Goal: Information Seeking & Learning: Learn about a topic

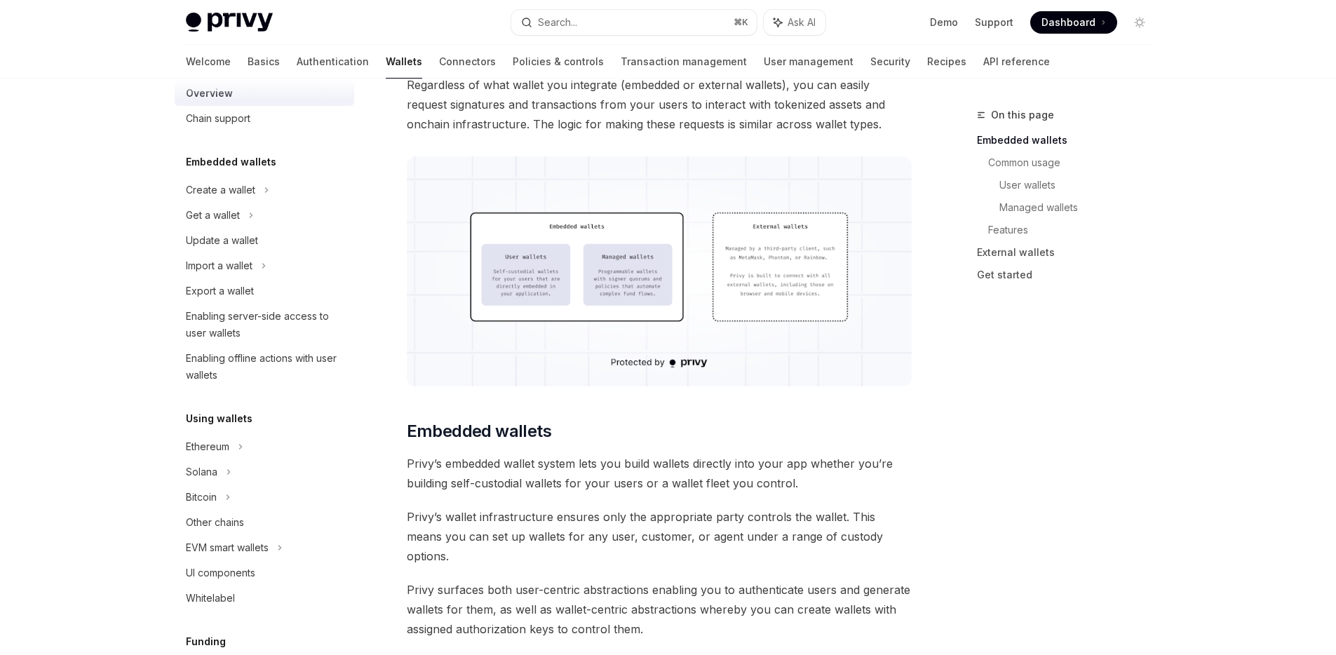
scroll to position [46, 0]
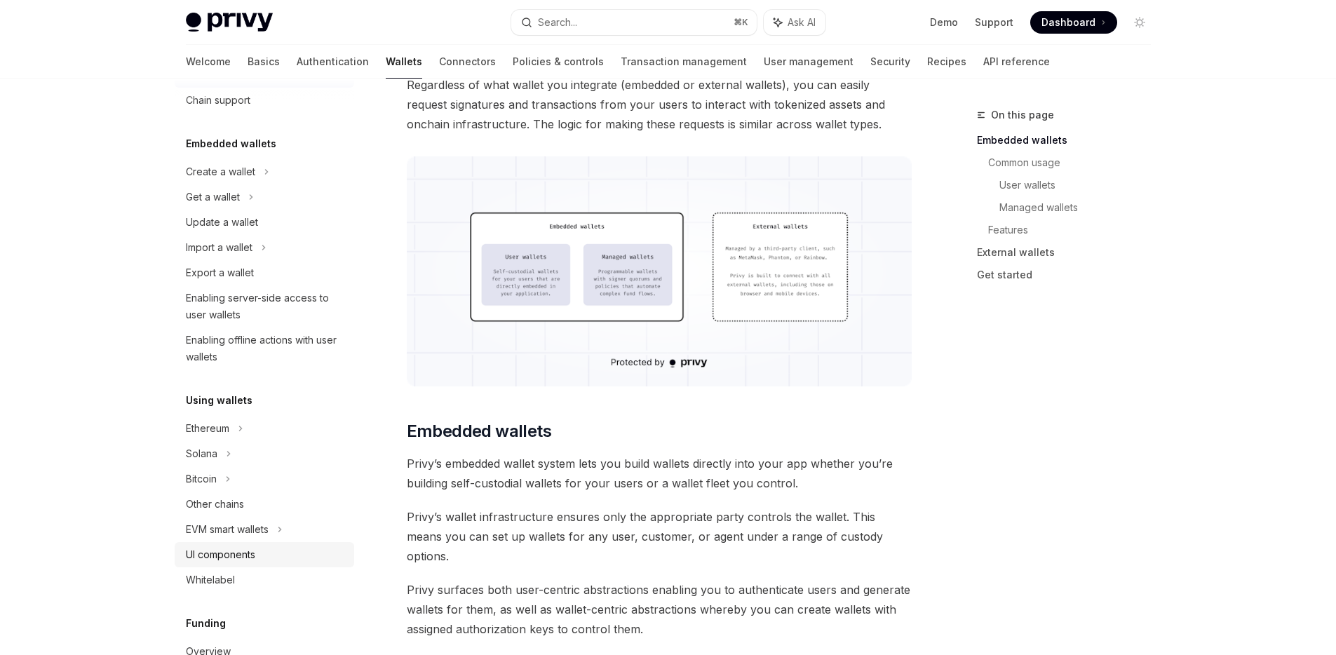
click at [241, 555] on div "UI components" at bounding box center [220, 554] width 69 height 17
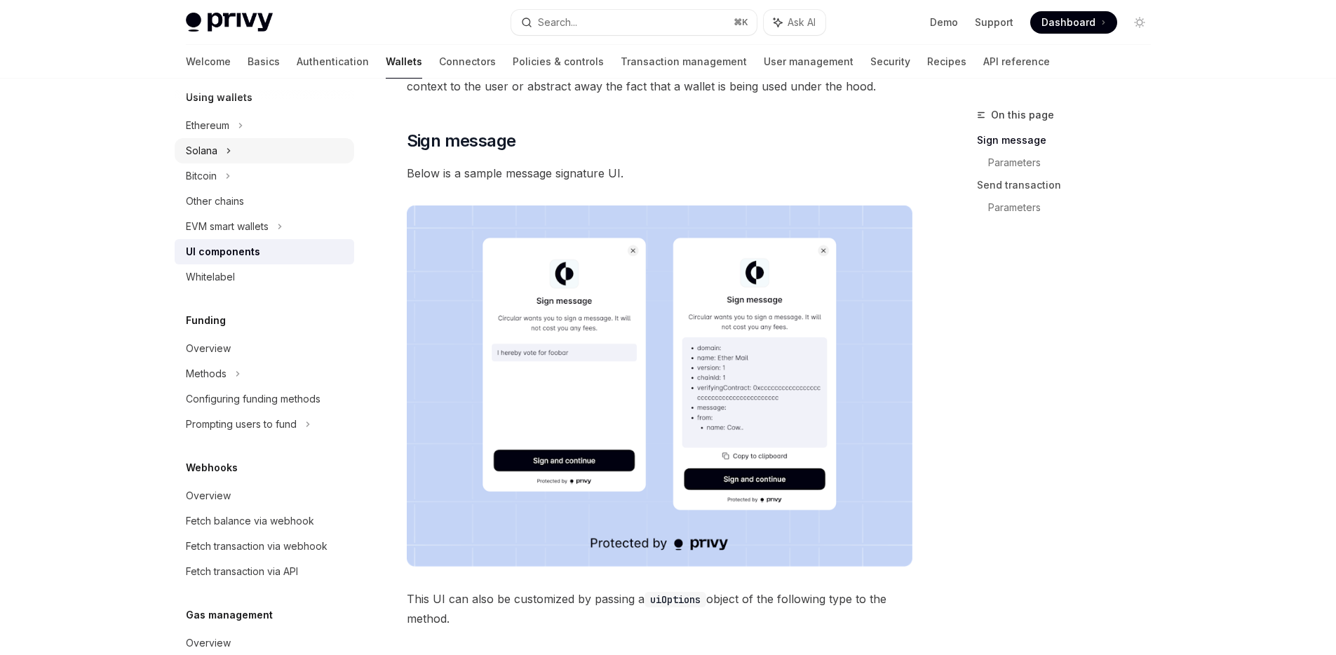
scroll to position [358, 0]
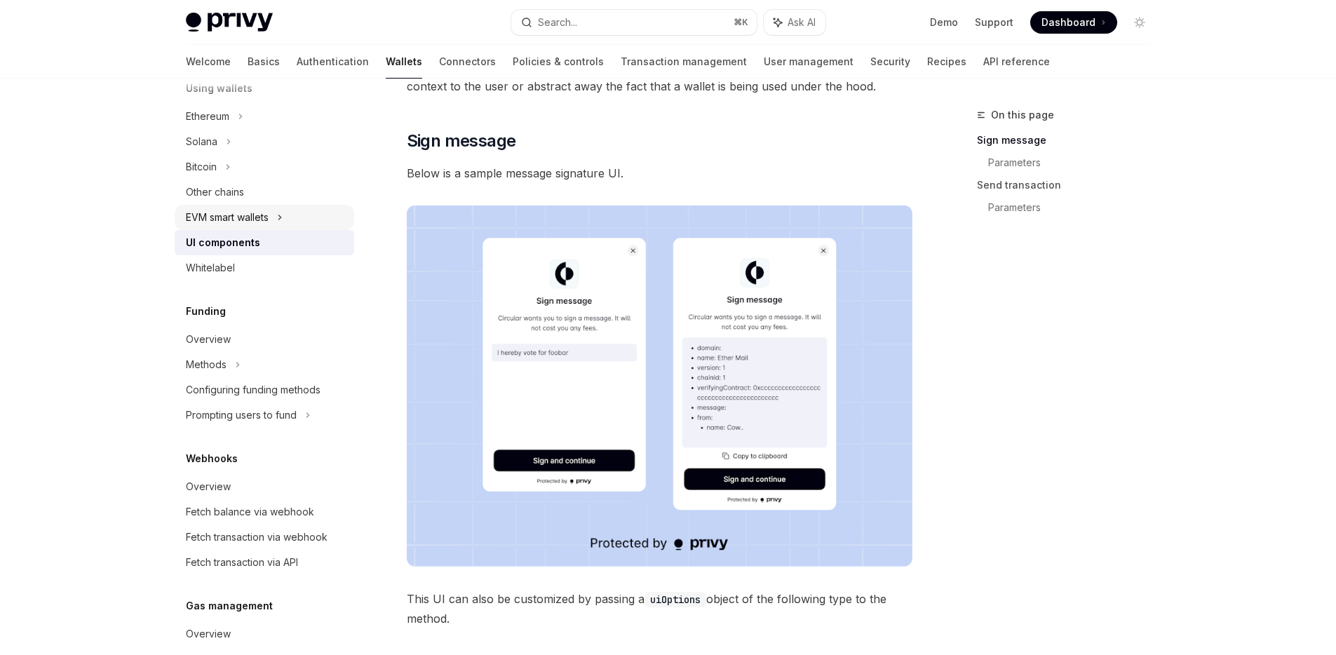
click at [242, 212] on div "EVM smart wallets" at bounding box center [227, 217] width 83 height 17
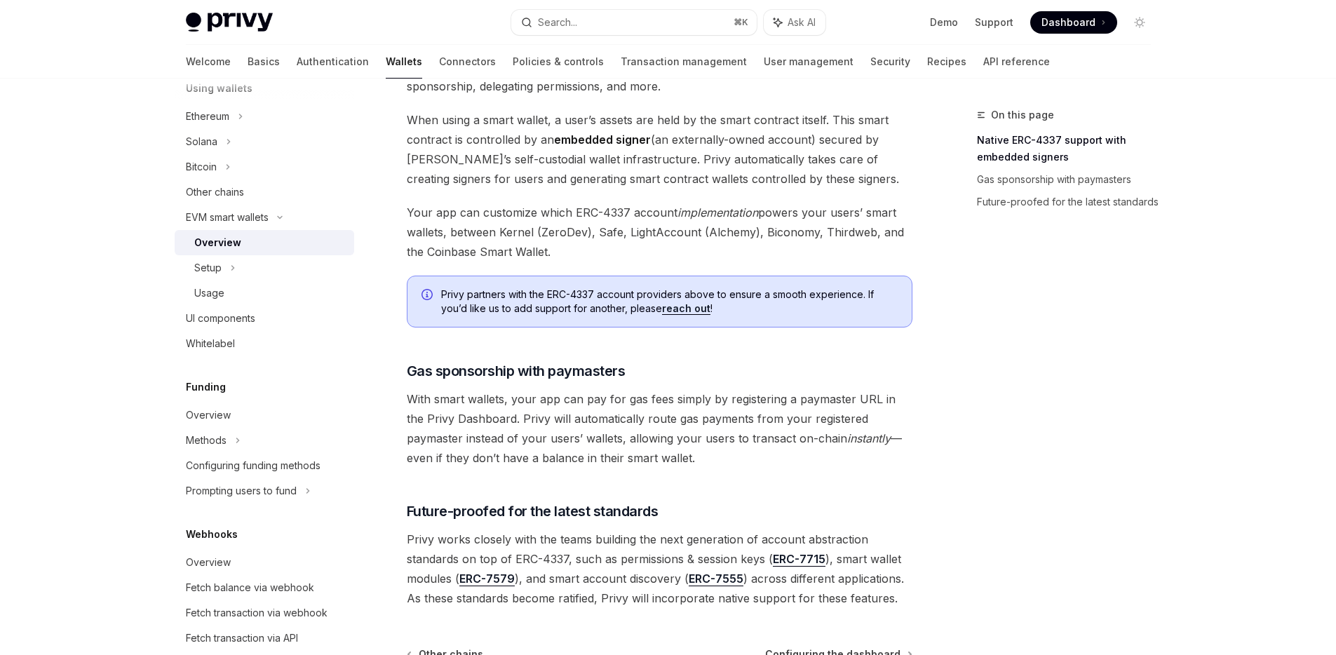
scroll to position [1025, 0]
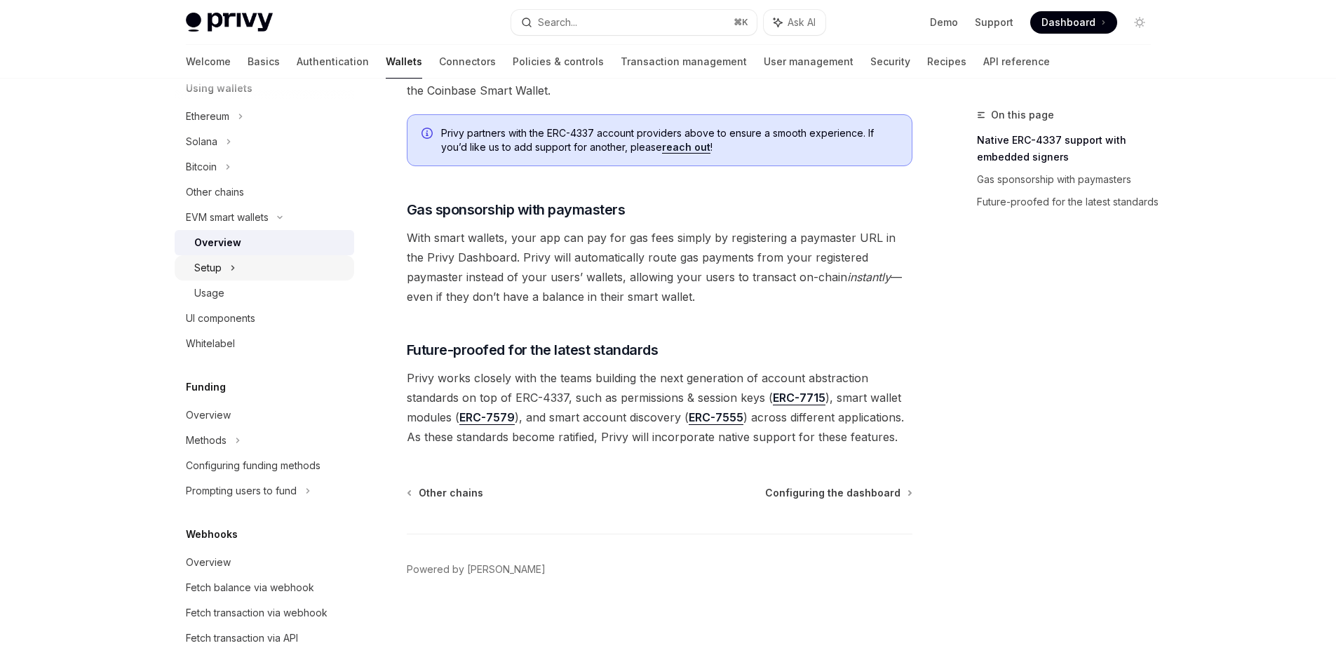
click at [251, 273] on div "Setup" at bounding box center [265, 267] width 180 height 25
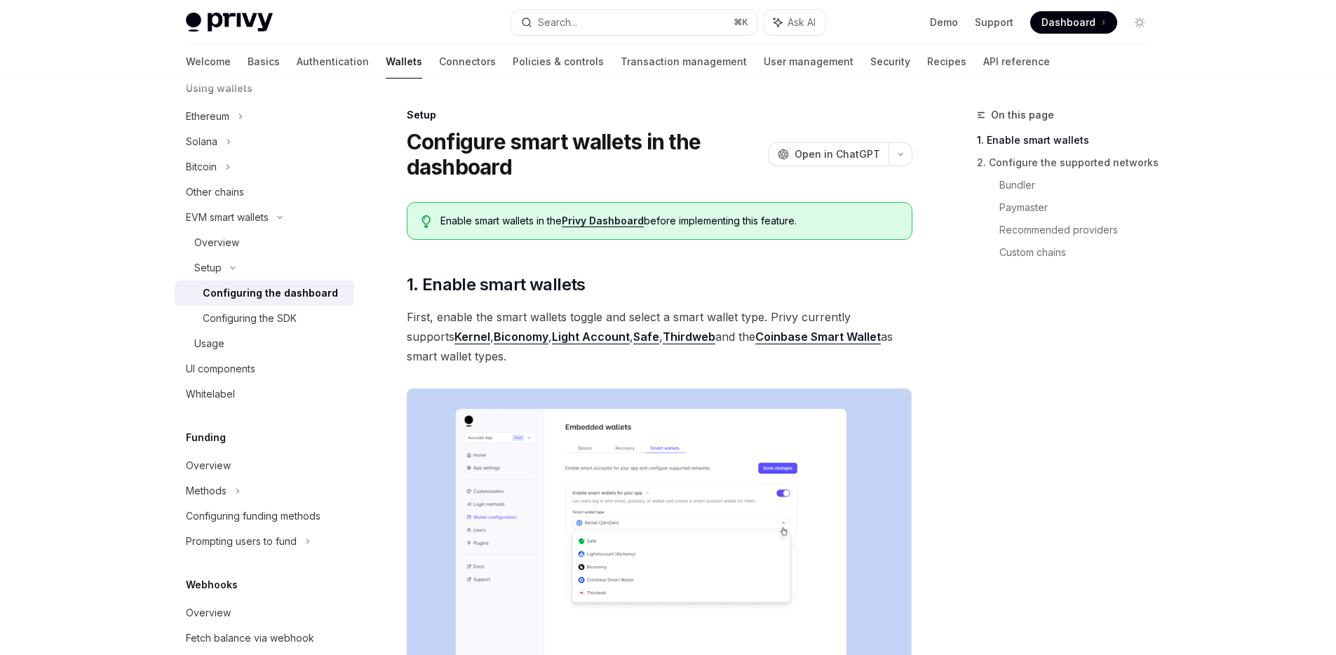
click at [241, 302] on link "Configuring the dashboard" at bounding box center [265, 292] width 180 height 25
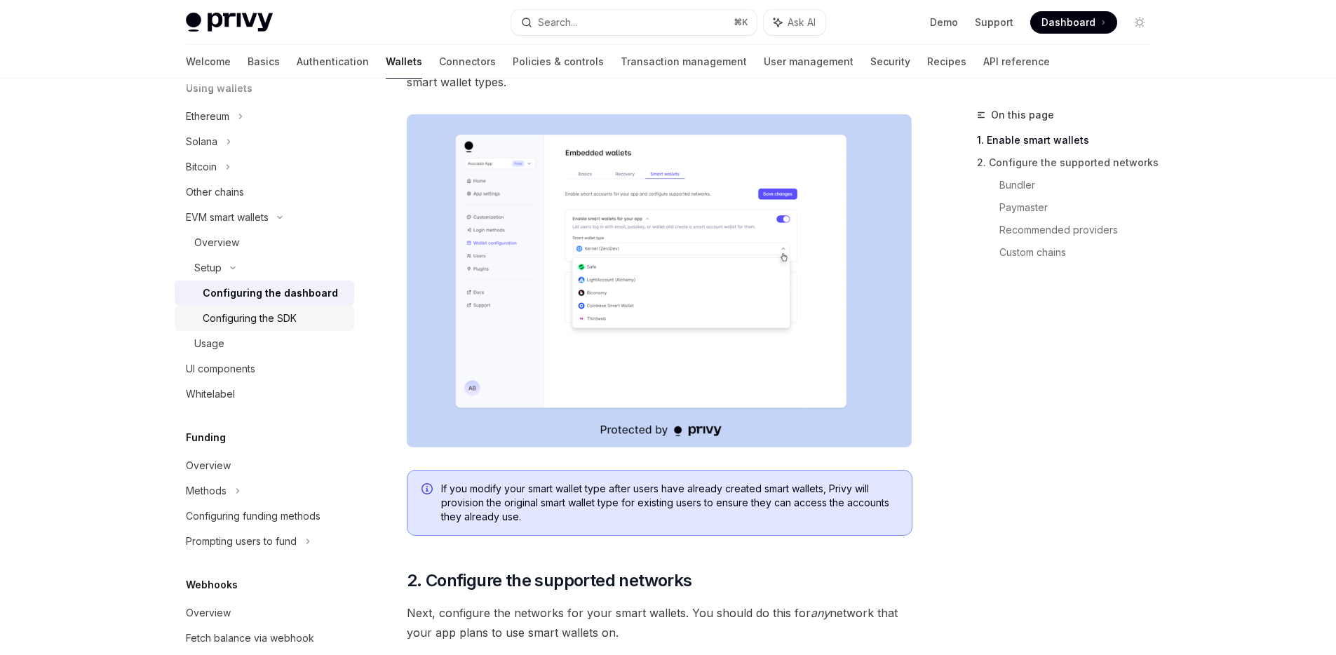
click at [280, 319] on div "Configuring the SDK" at bounding box center [250, 318] width 94 height 17
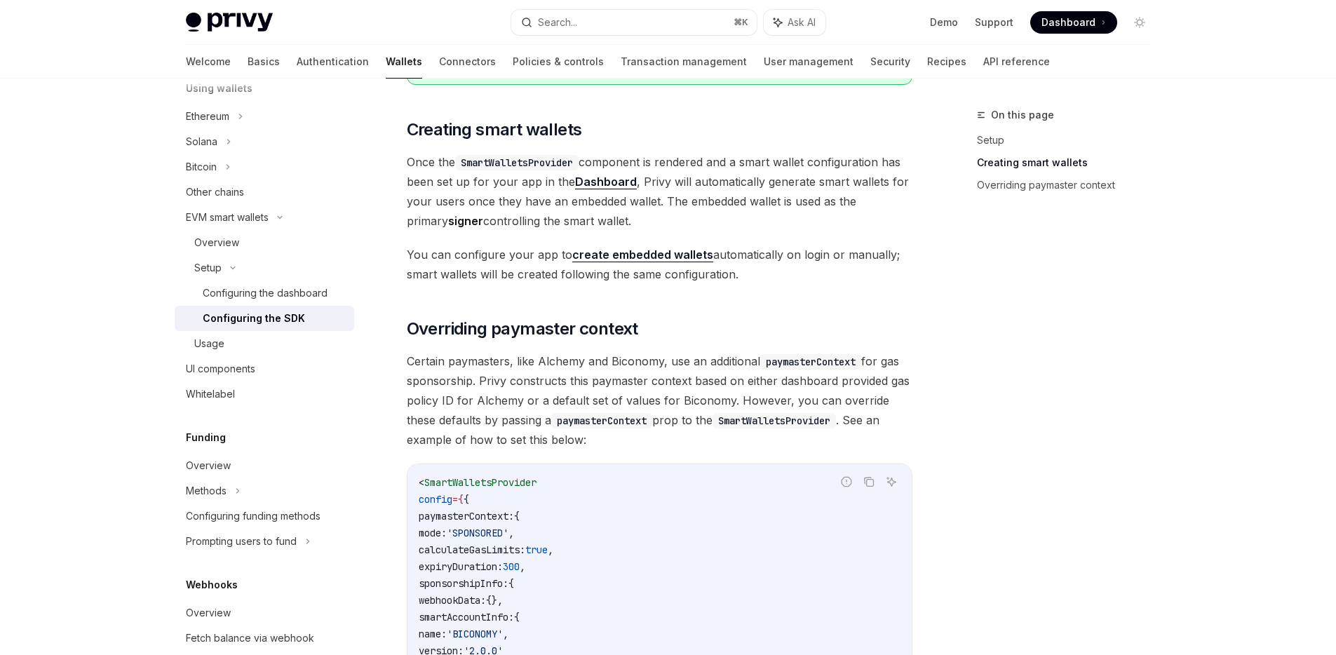
scroll to position [883, 0]
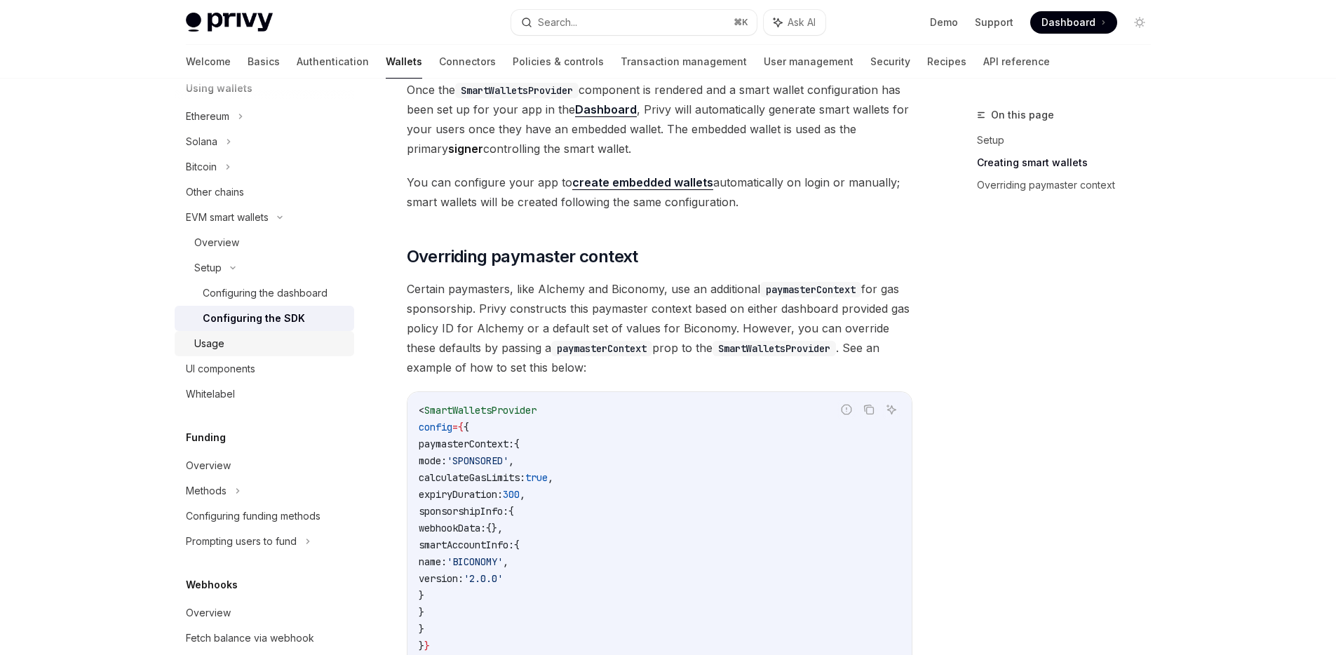
click at [196, 346] on div "Usage" at bounding box center [209, 343] width 30 height 17
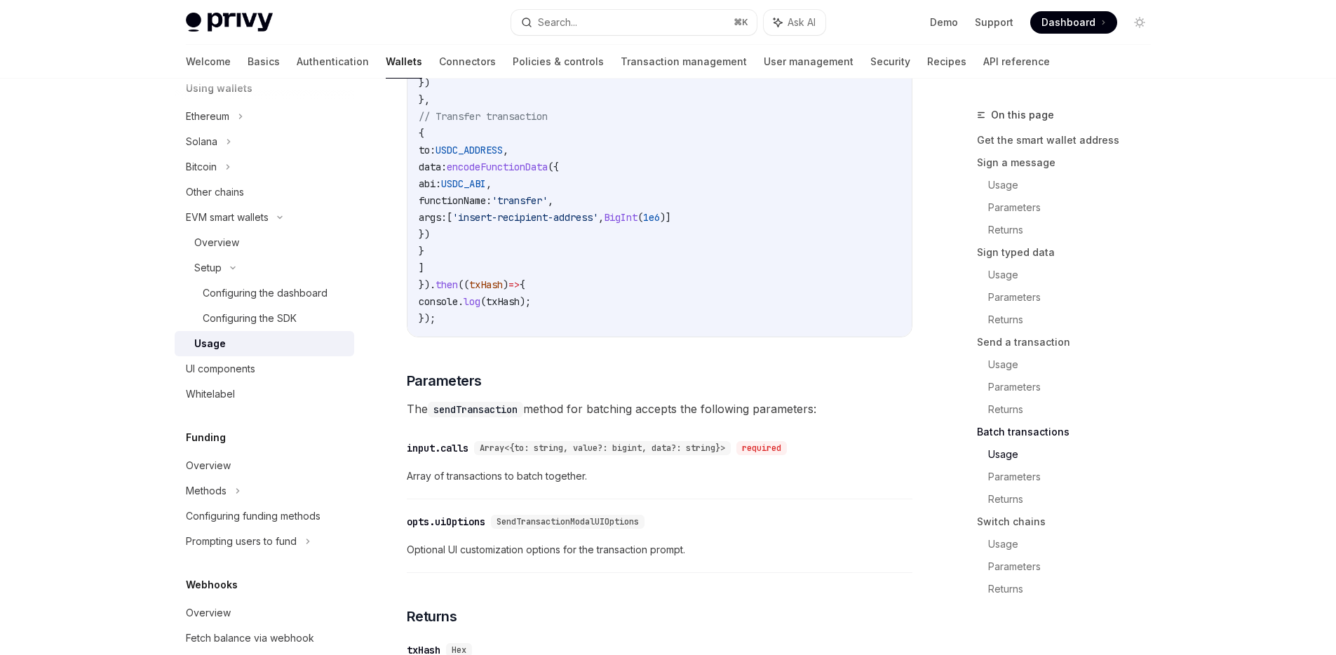
scroll to position [3343, 0]
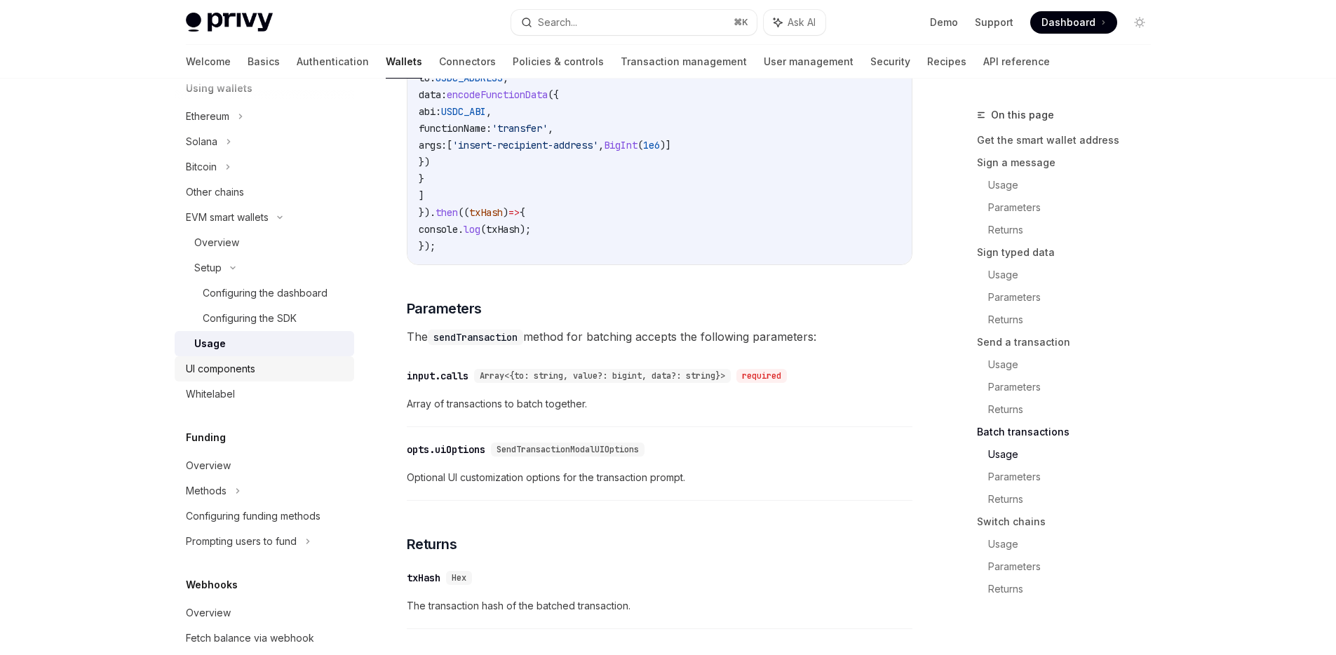
click at [269, 372] on div "UI components" at bounding box center [266, 368] width 160 height 17
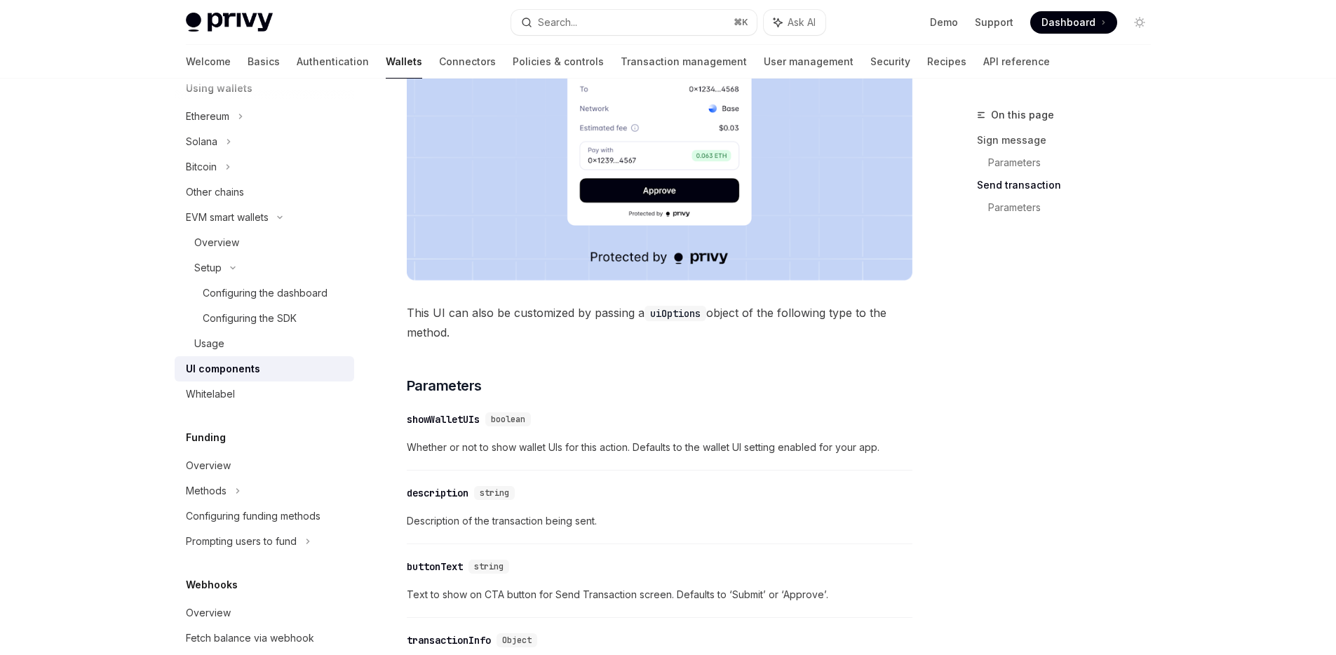
scroll to position [1091, 0]
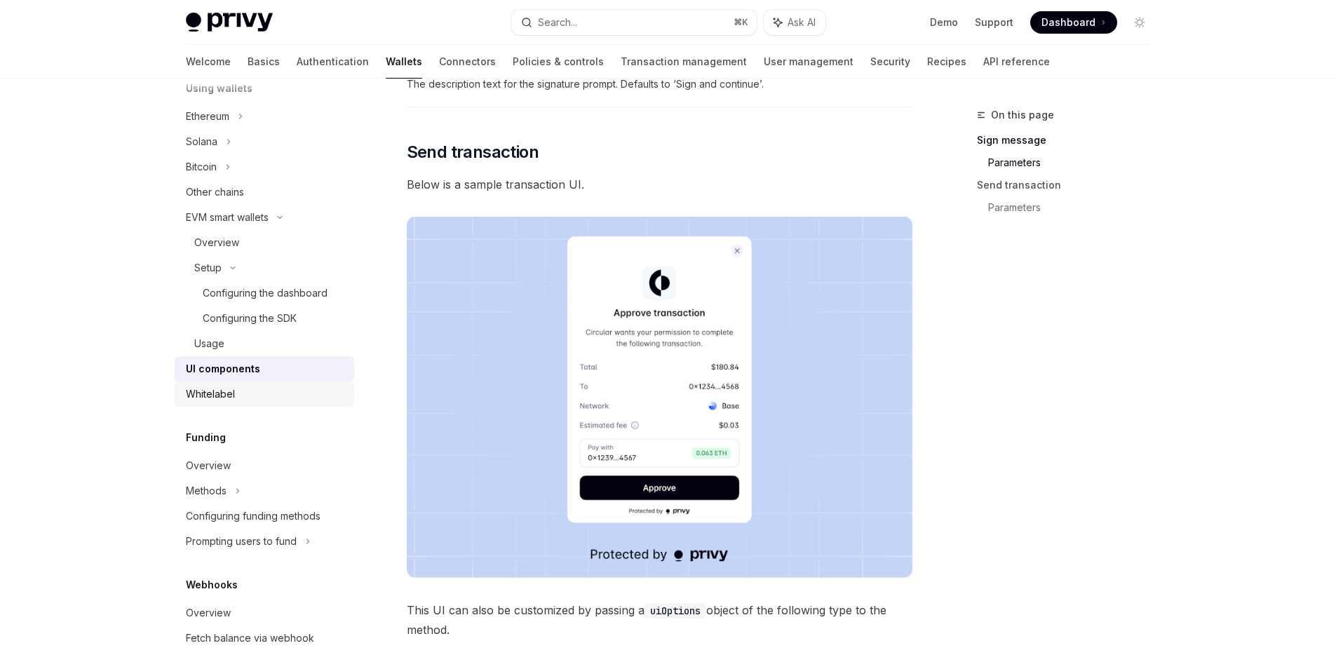
click at [188, 389] on div "Whitelabel" at bounding box center [210, 394] width 49 height 17
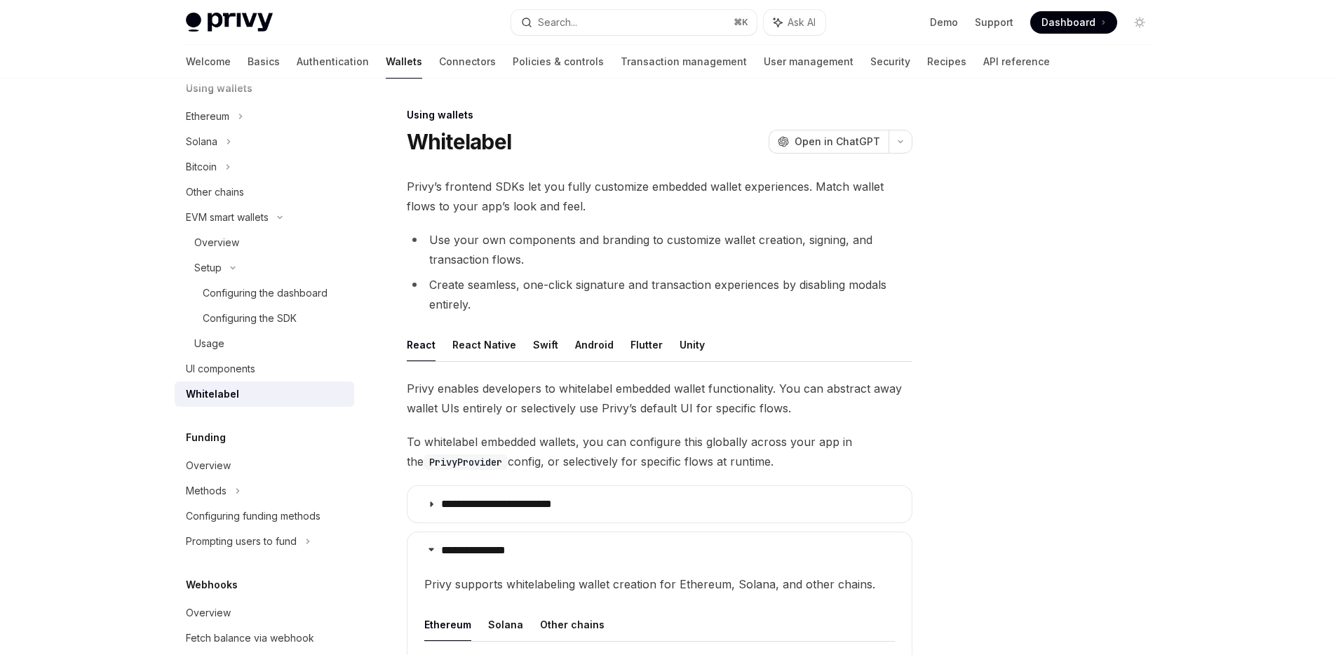
scroll to position [476, 0]
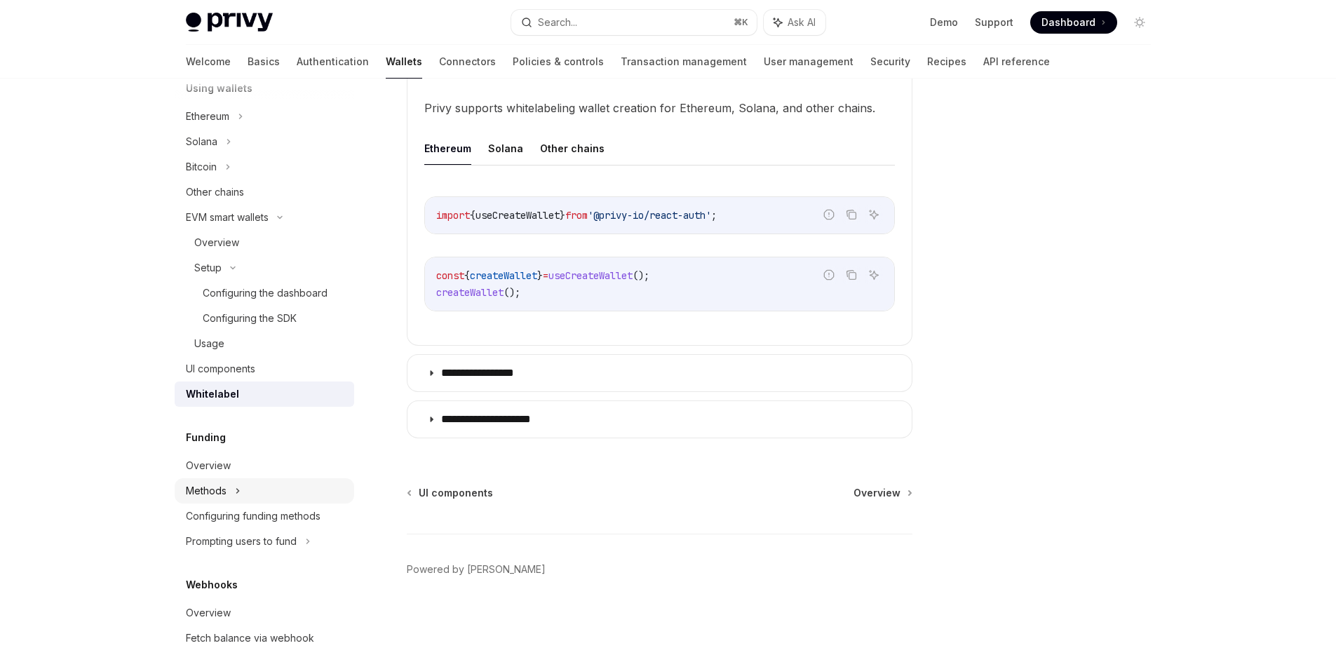
click at [256, 499] on div "Methods" at bounding box center [265, 490] width 180 height 25
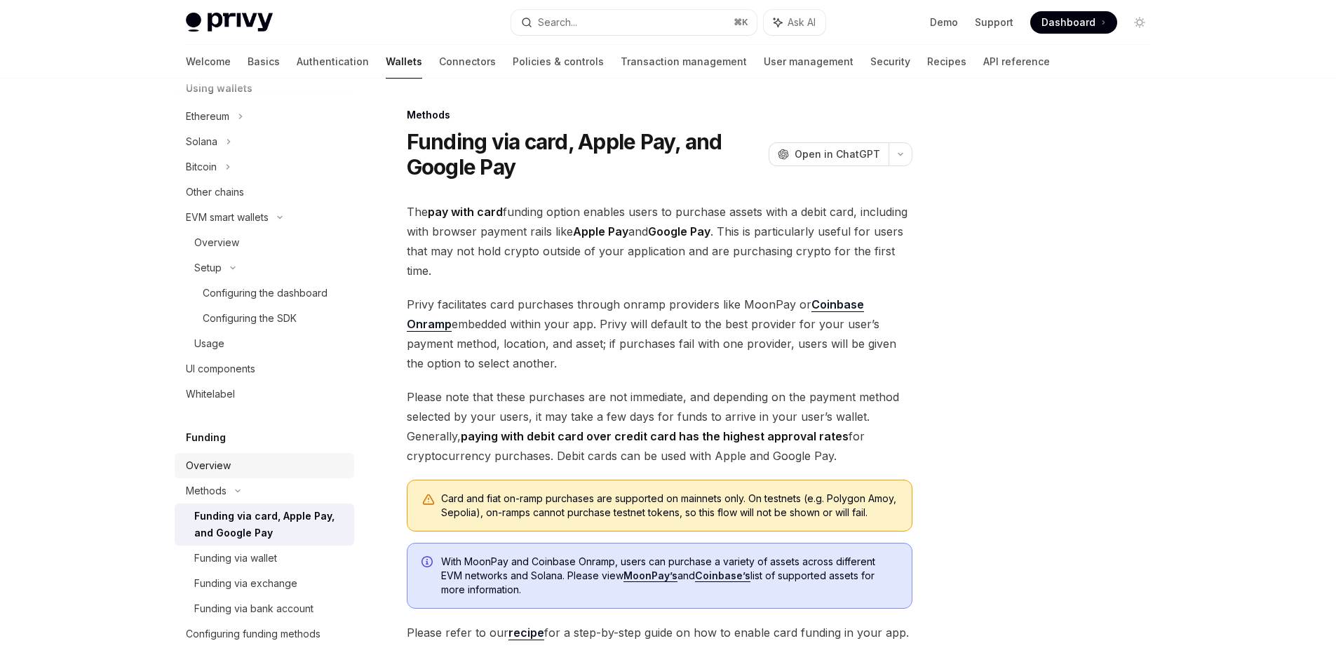
click at [250, 464] on div "Overview" at bounding box center [266, 465] width 160 height 17
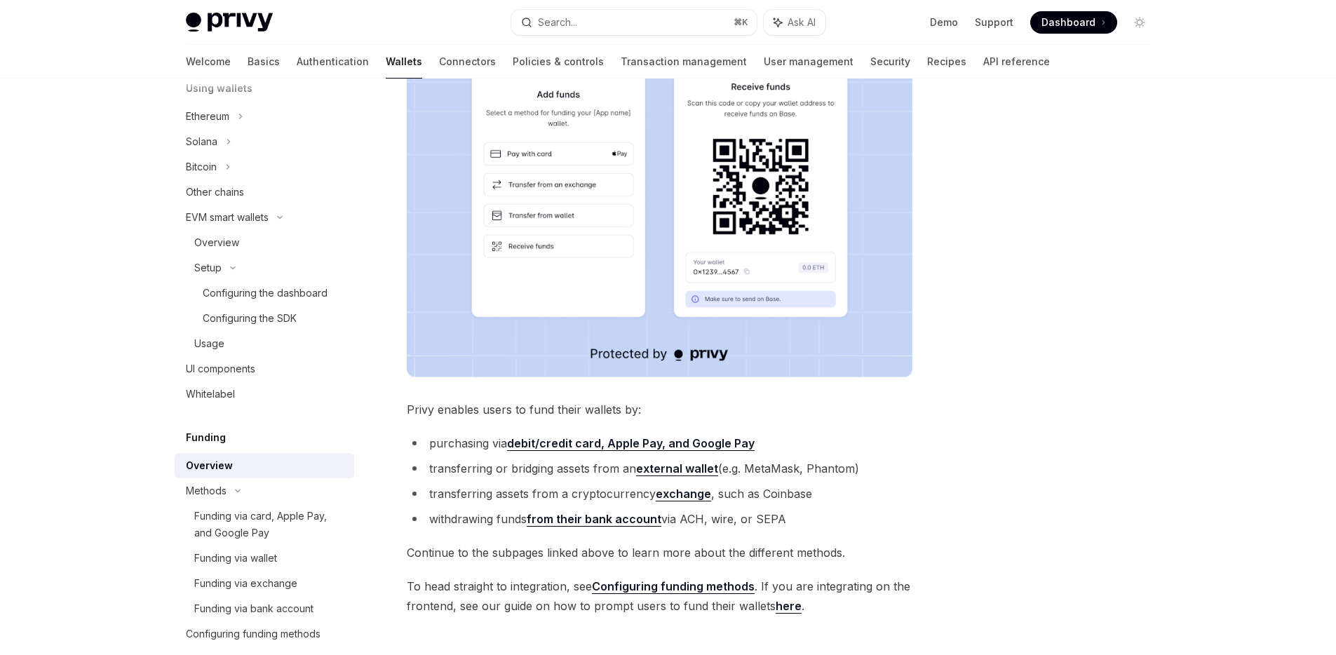
scroll to position [625, 0]
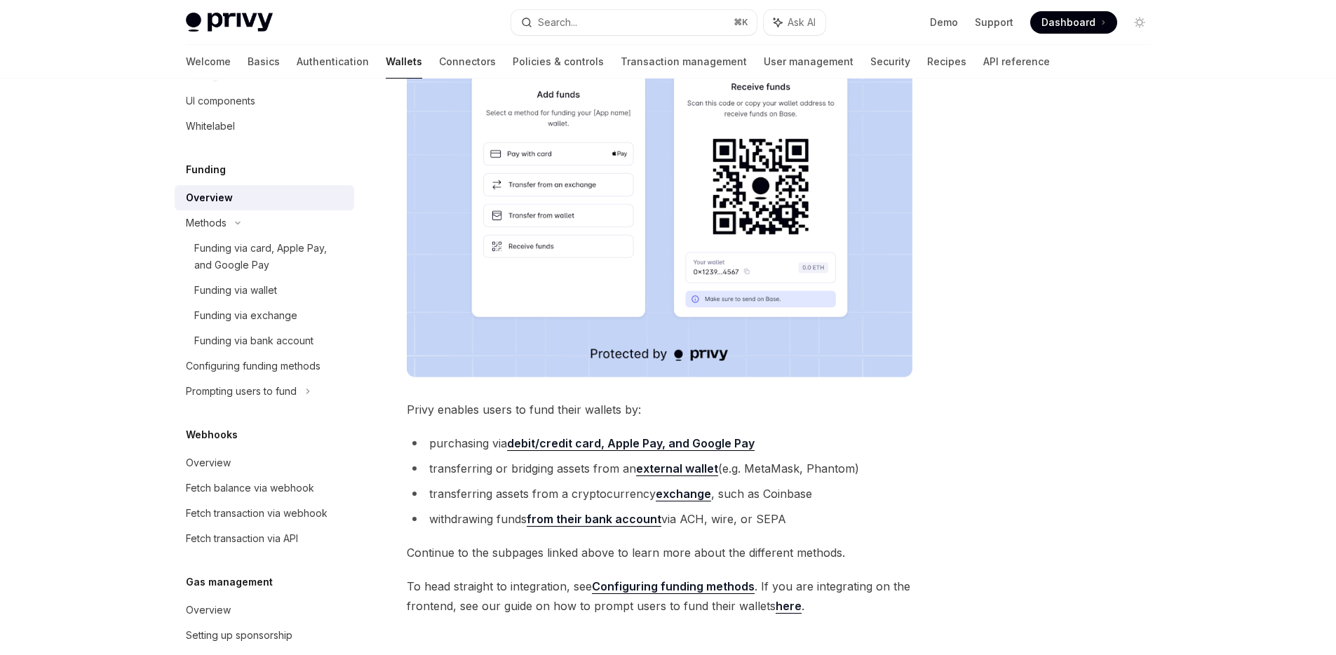
click at [248, 469] on div "Overview" at bounding box center [266, 462] width 160 height 17
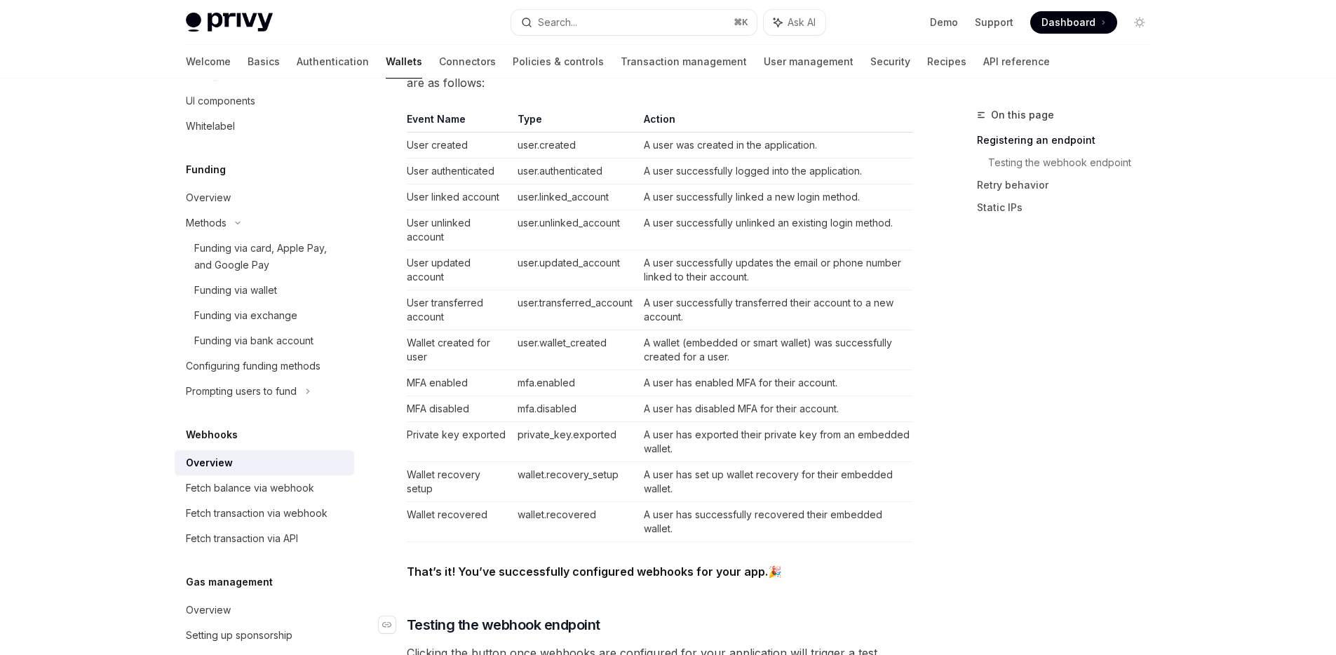
scroll to position [760, 0]
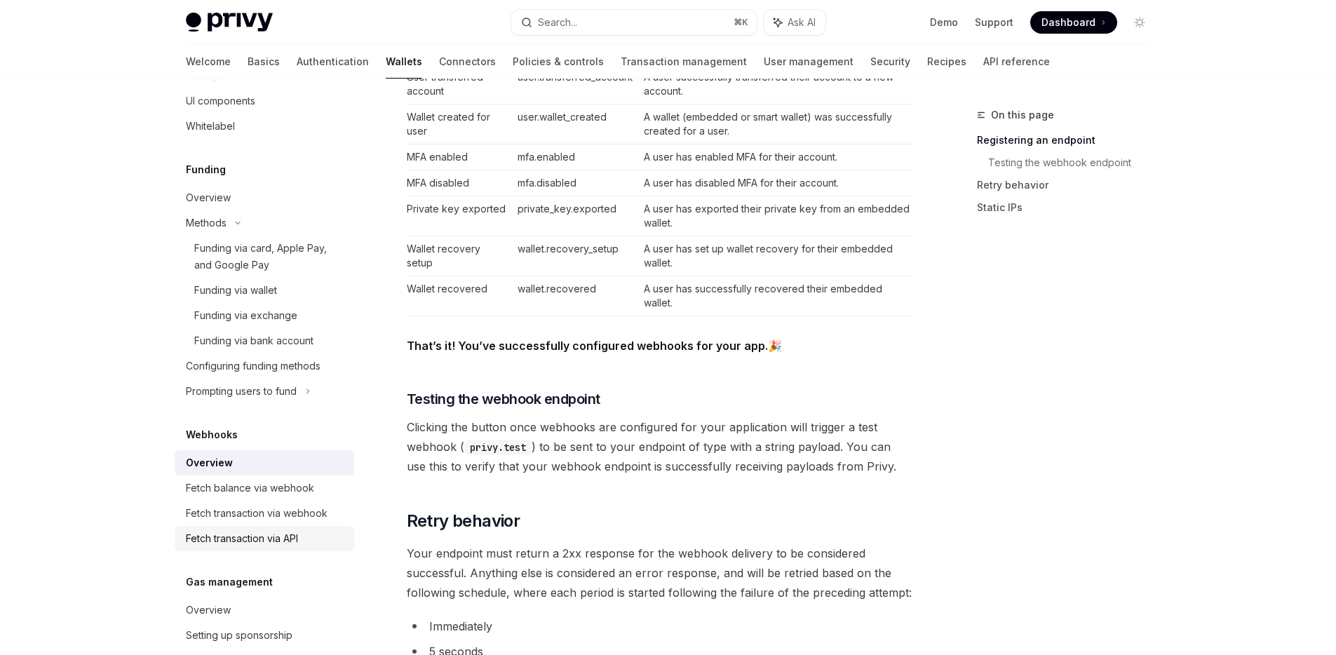
click at [211, 550] on link "Fetch transaction via API" at bounding box center [265, 538] width 180 height 25
type textarea "*"
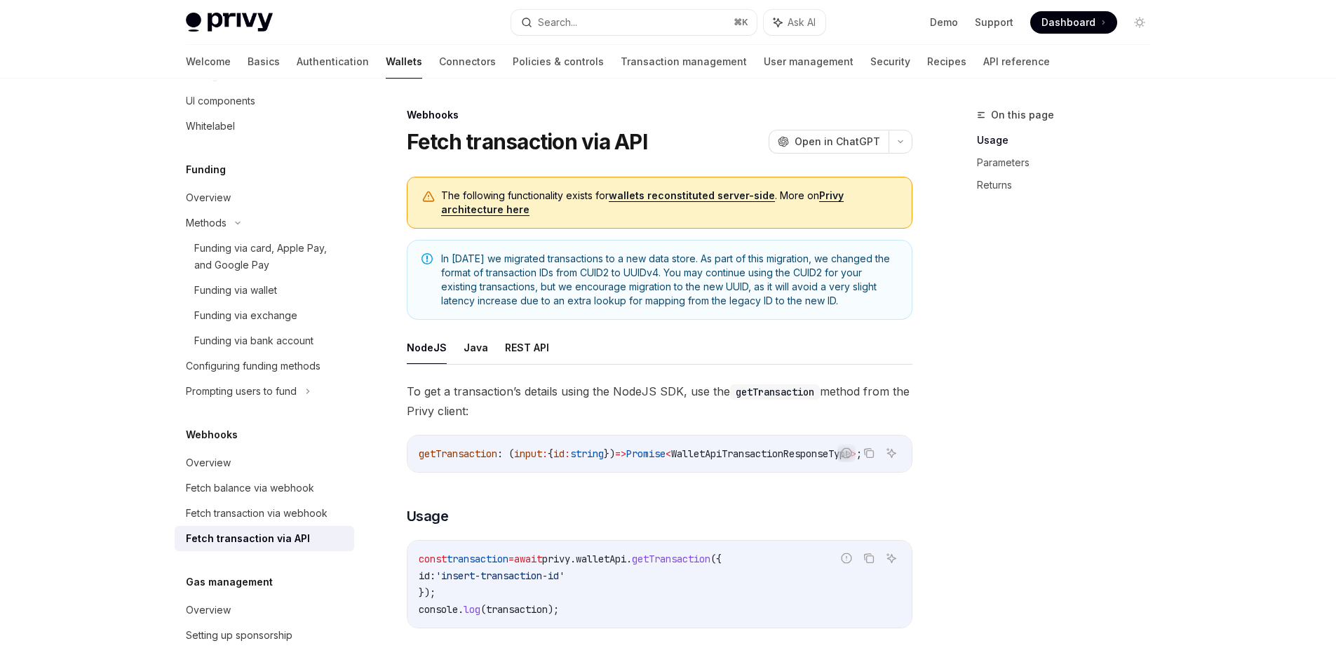
scroll to position [794, 0]
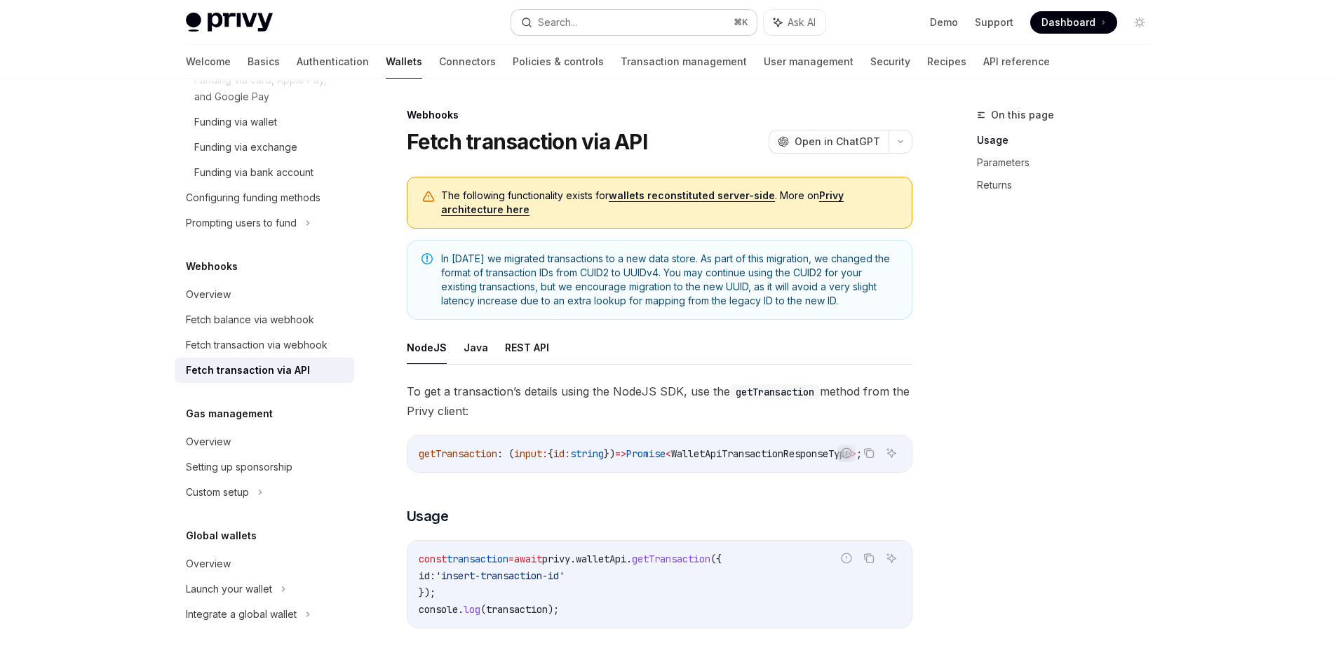
click at [618, 22] on button "Search... ⌘ K" at bounding box center [633, 22] width 245 height 25
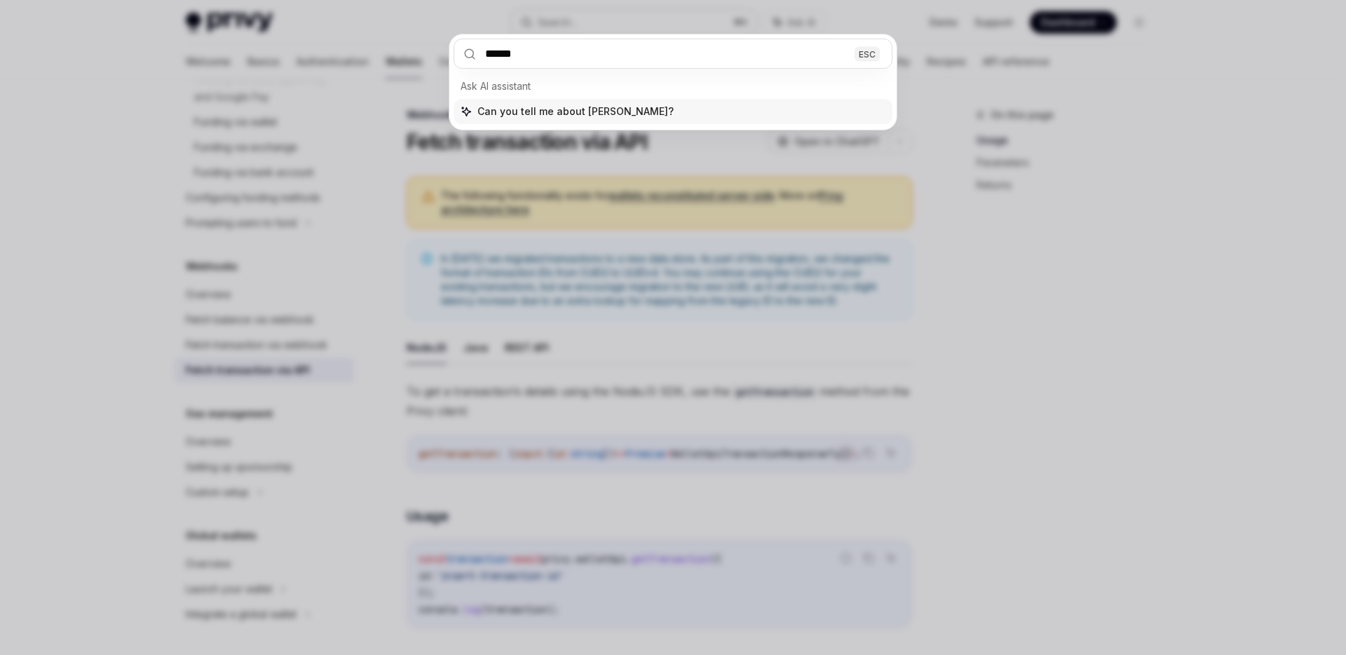
type input "*******"
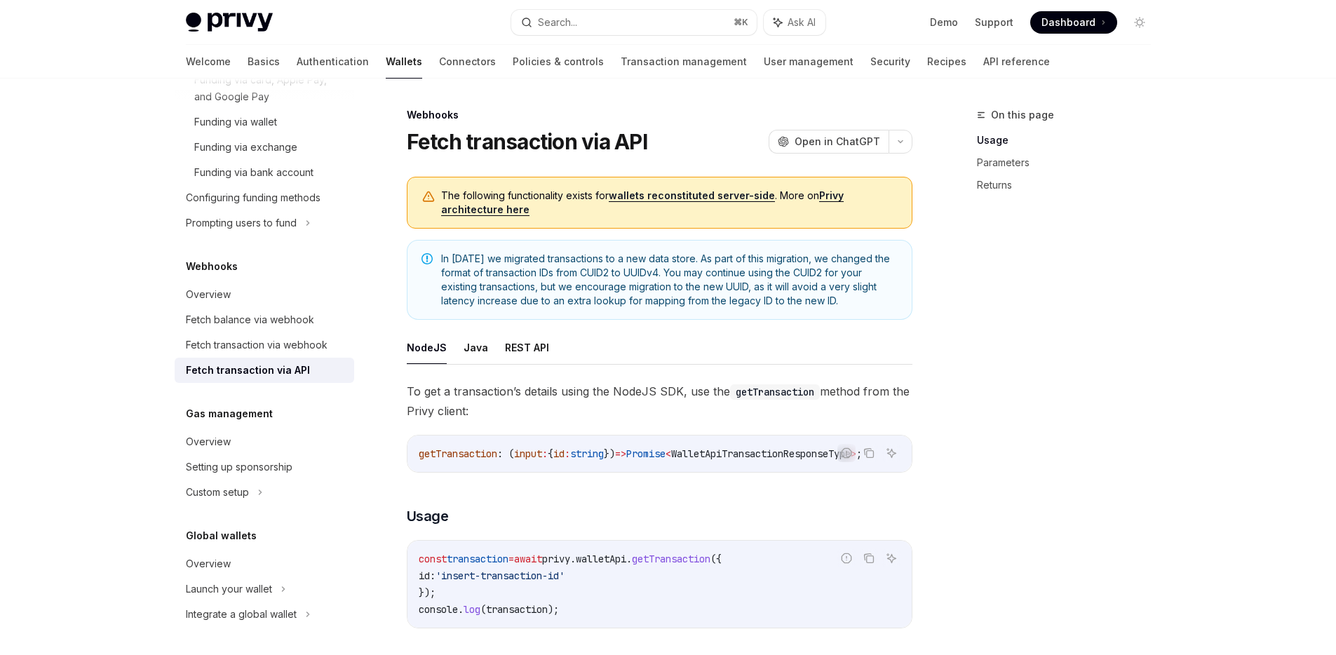
type textarea "*"
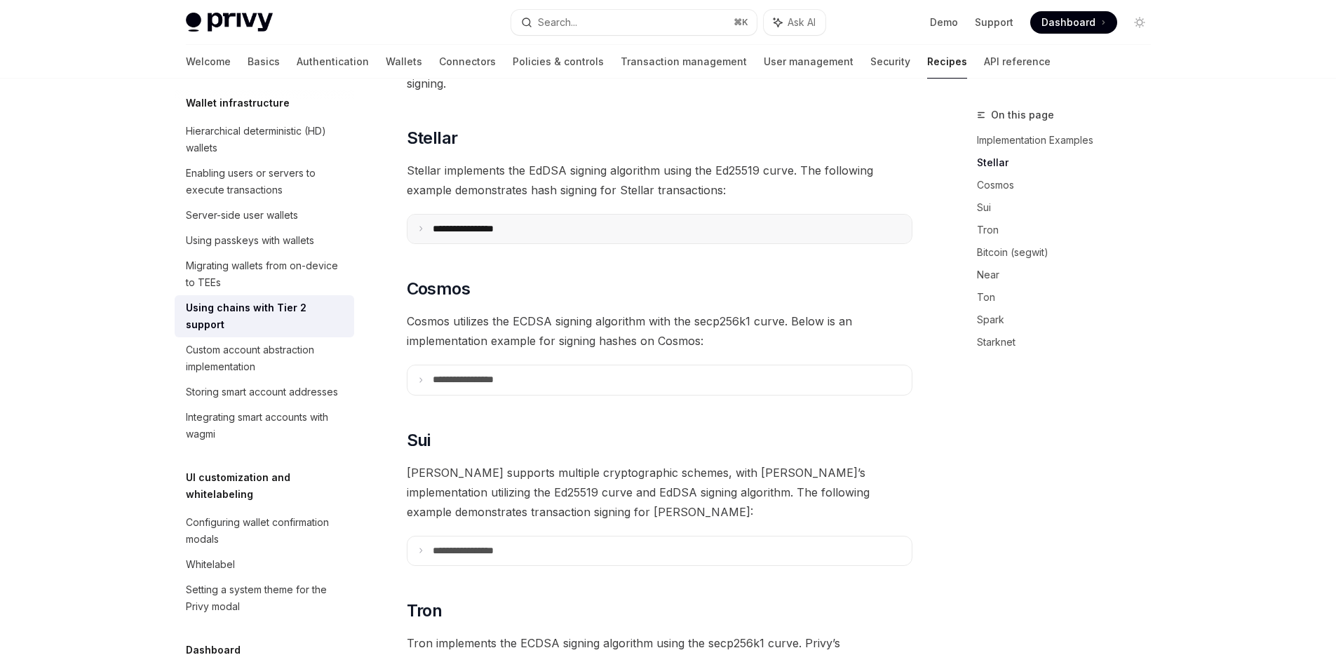
click at [440, 223] on p "**********" at bounding box center [480, 229] width 95 height 13
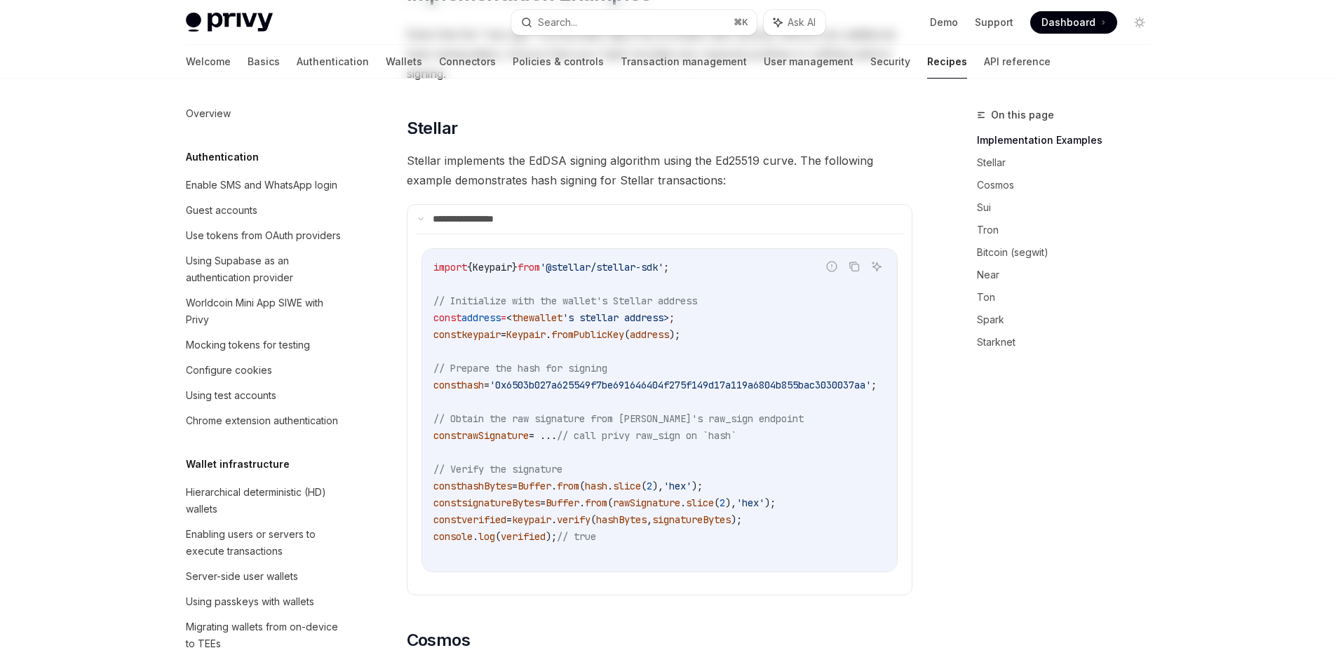
scroll to position [0, 0]
